Goal: Task Accomplishment & Management: Manage account settings

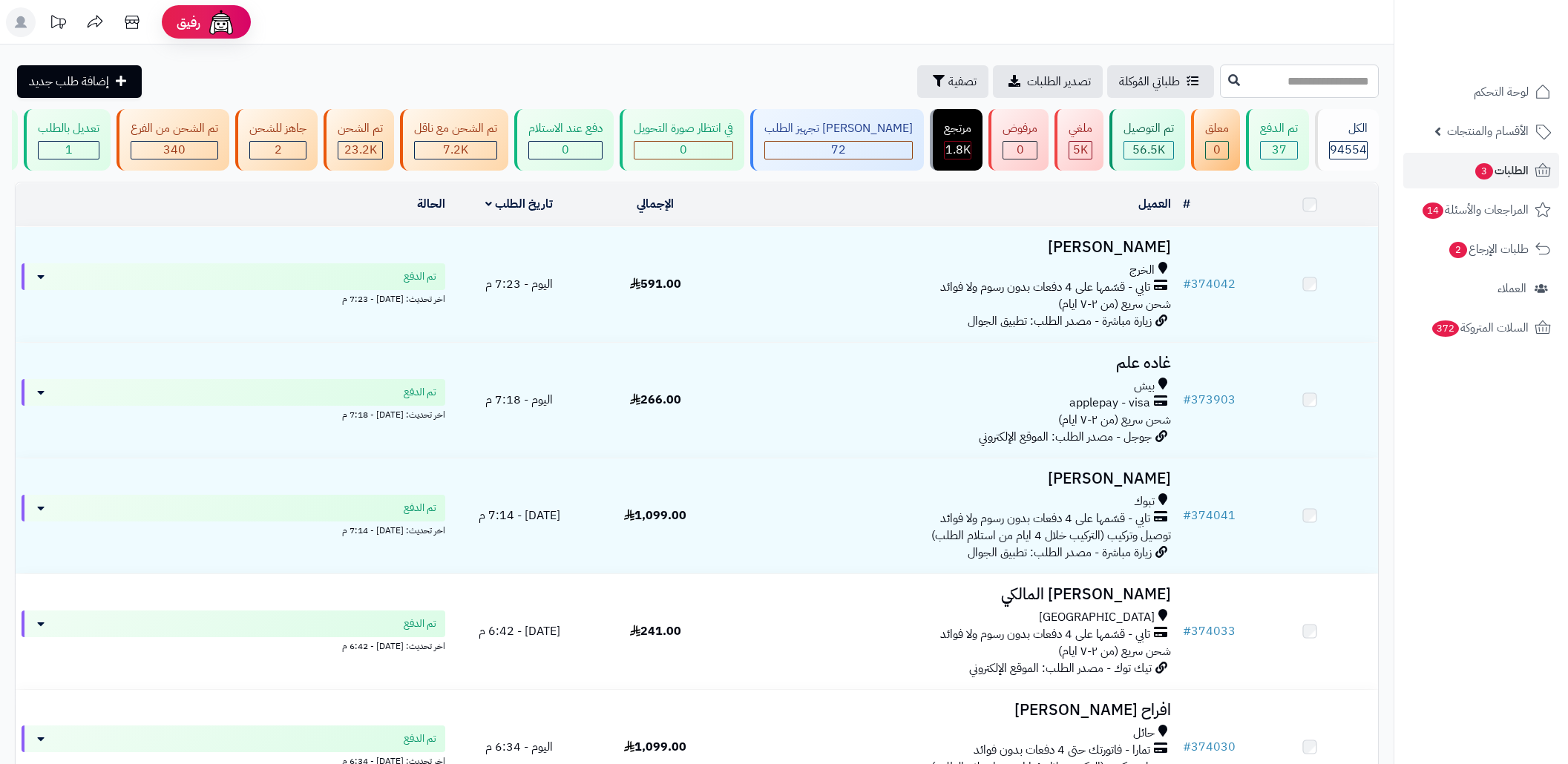
drag, startPoint x: 0, startPoint y: 0, endPoint x: 1307, endPoint y: 87, distance: 1309.9
click at [1307, 87] on input "text" at bounding box center [1299, 81] width 159 height 33
paste input "******"
type input "******"
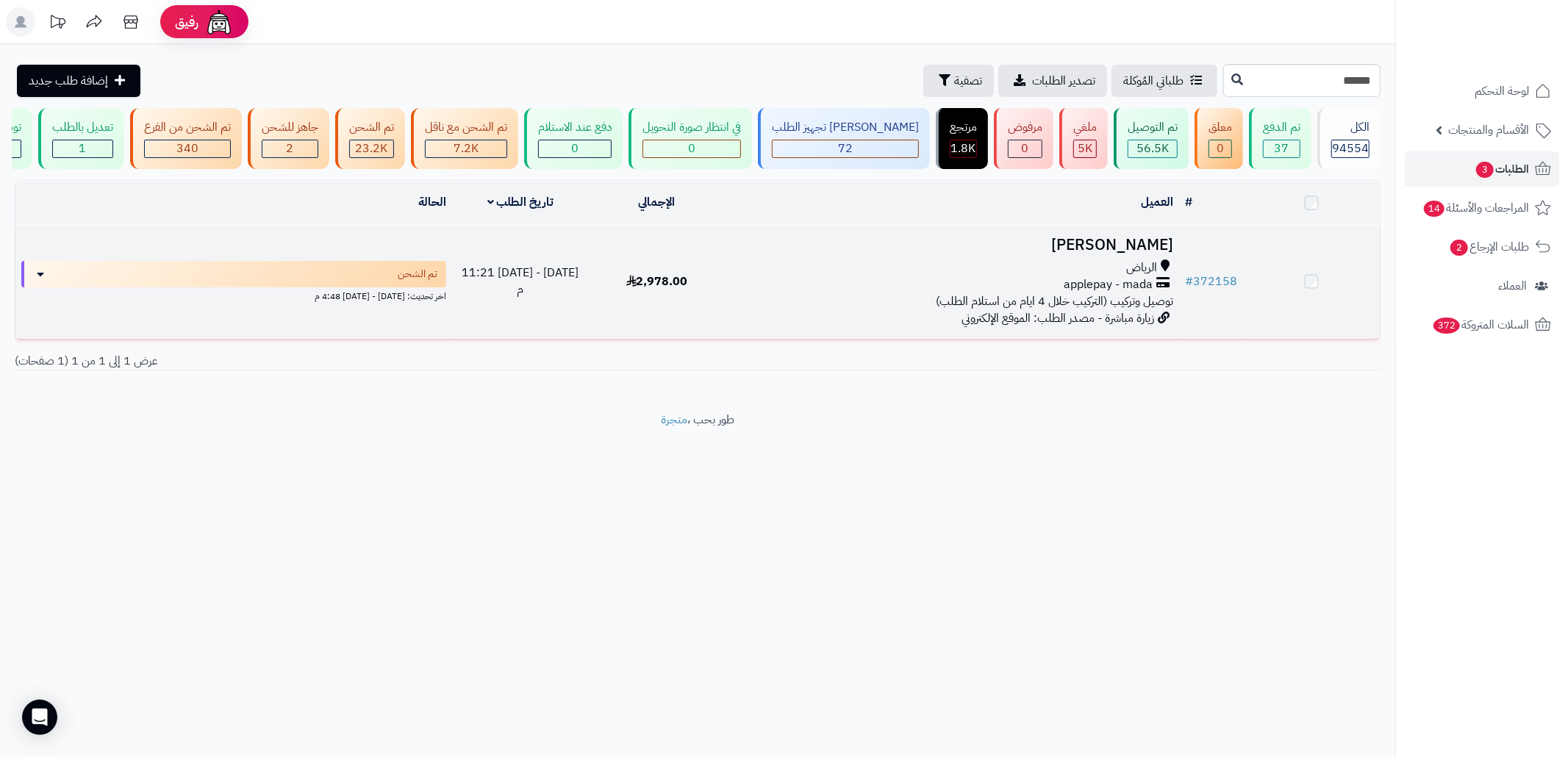
click at [892, 254] on h3 "[PERSON_NAME]" at bounding box center [951, 245] width 442 height 16
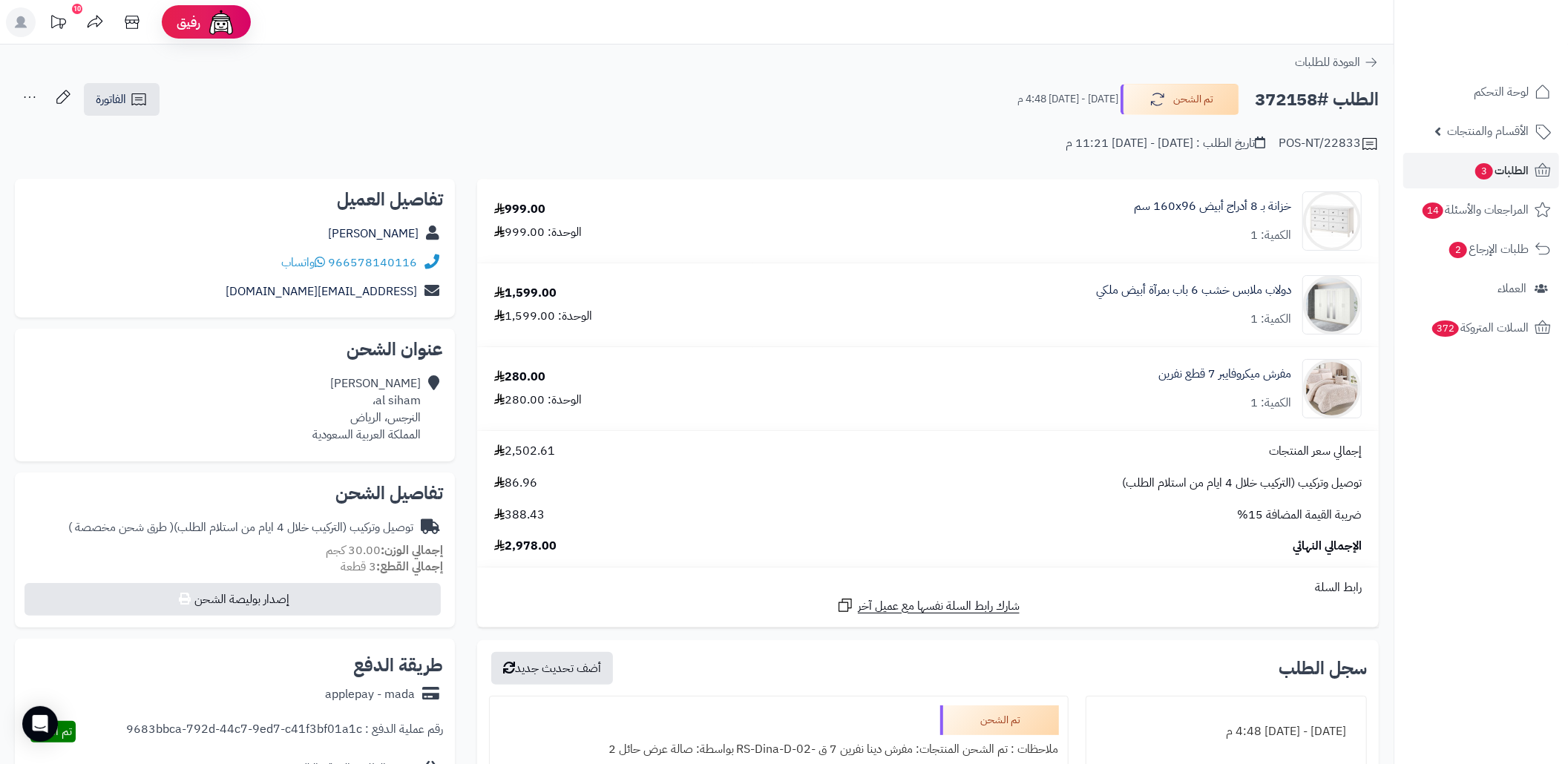
click at [1266, 103] on h2 "الطلب #372158" at bounding box center [1317, 100] width 124 height 30
copy h2 "372158"
click at [666, 91] on div "الطلب #372158 تم الشحن السبت - ٣٠ أغسطس ٢٠٢٥ - 4:48 م الفاتورة طباعة الفاتورة إ…" at bounding box center [697, 100] width 1364 height 35
drag, startPoint x: 419, startPoint y: 265, endPoint x: 334, endPoint y: 261, distance: 85.1
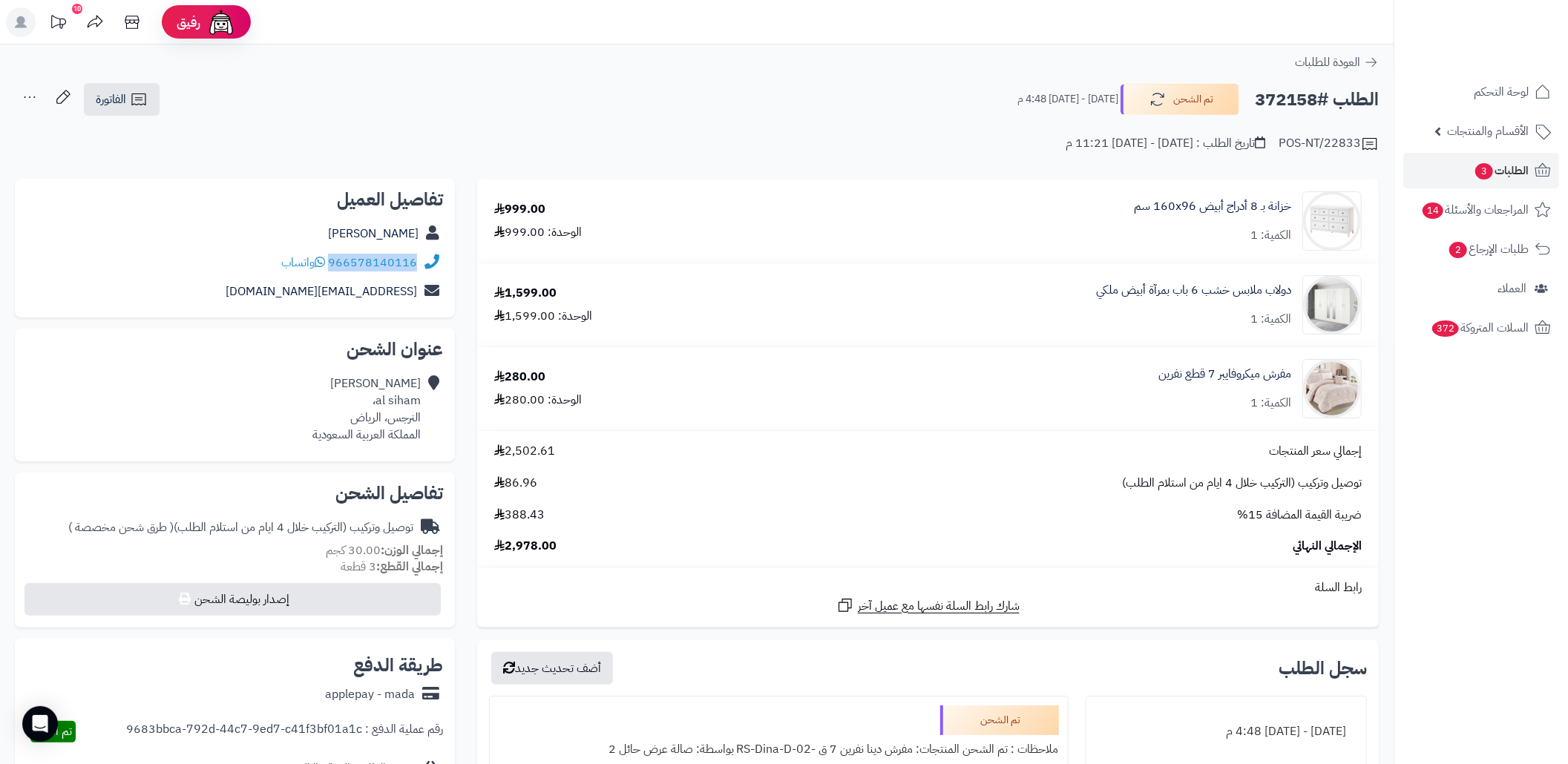
click at [334, 261] on div "966578140116 واتساب" at bounding box center [235, 262] width 416 height 29
copy div "966578140116"
